Goal: Transaction & Acquisition: Subscribe to service/newsletter

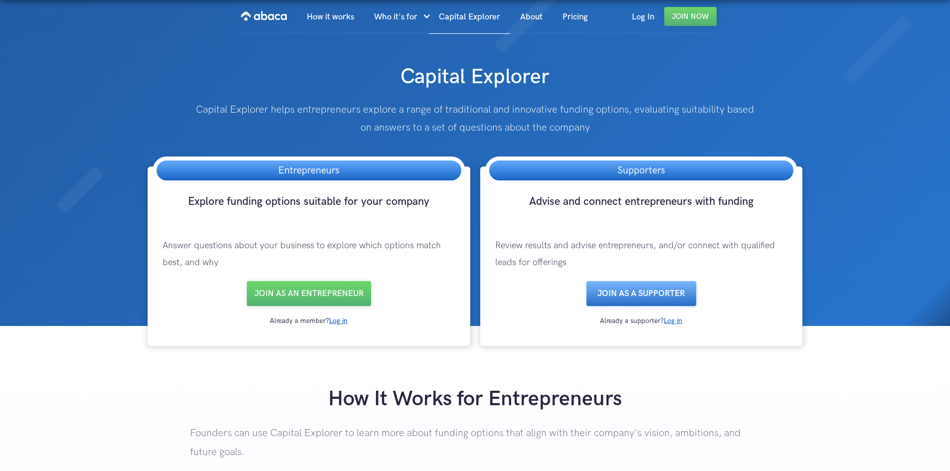
click at [663, 290] on link "Join as a SUPPORTER" at bounding box center [641, 293] width 110 height 25
click at [352, 292] on link "Join as an entrepreneur" at bounding box center [309, 293] width 124 height 25
click at [331, 20] on link "How it works" at bounding box center [330, 17] width 67 height 34
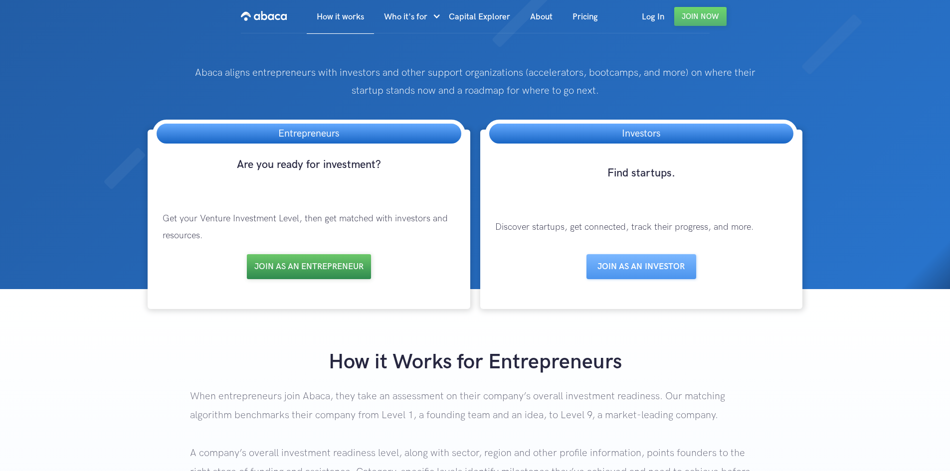
click at [329, 267] on link "Join as an entrepreneur" at bounding box center [309, 266] width 124 height 25
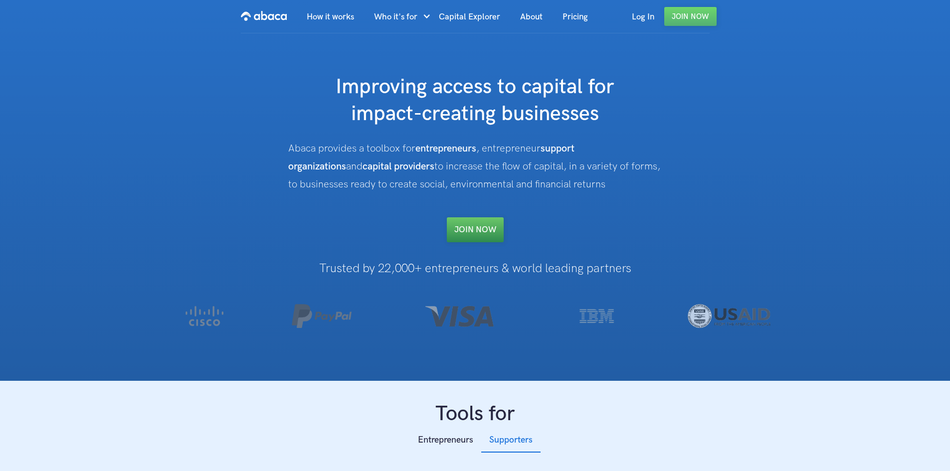
click at [474, 236] on link "Join NOW" at bounding box center [475, 229] width 57 height 25
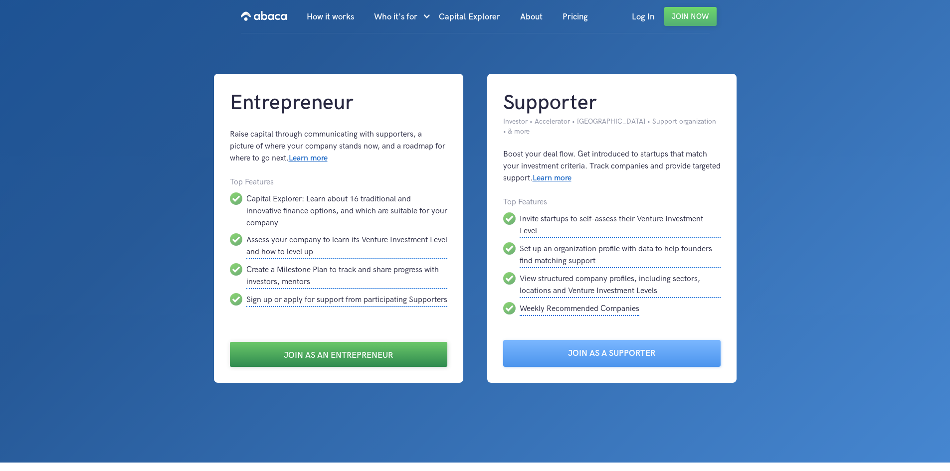
click at [324, 344] on link "Join as an Entrepreneur" at bounding box center [338, 354] width 217 height 25
